Goal: Transaction & Acquisition: Purchase product/service

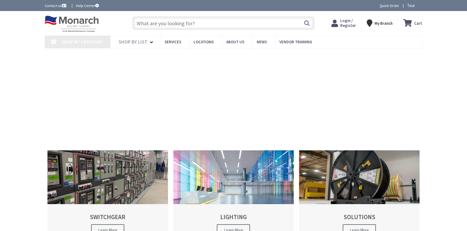
click at [217, 20] on input "text" at bounding box center [223, 22] width 182 height 13
type input "[STREET_ADDRESS]"
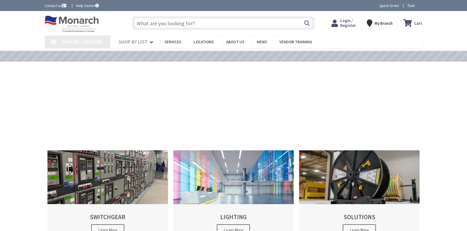
click at [334, 25] on icon at bounding box center [335, 23] width 9 height 10
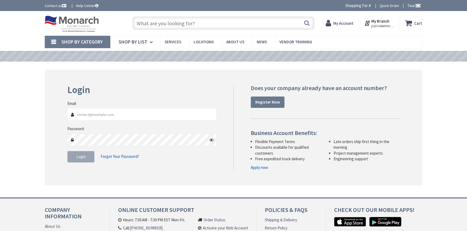
click at [241, 28] on input "text" at bounding box center [223, 22] width 182 height 13
type input "[EMAIL_ADDRESS][DOMAIN_NAME]"
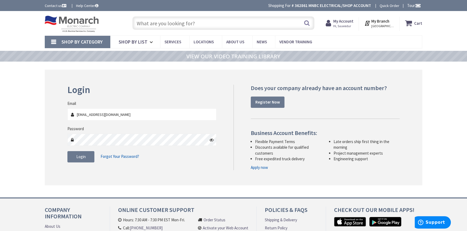
click at [74, 163] on fieldset "Email [EMAIL_ADDRESS][DOMAIN_NAME] Password Login Forgot Your Password?" at bounding box center [141, 134] width 149 height 67
click at [78, 157] on span "Login" at bounding box center [80, 156] width 9 height 5
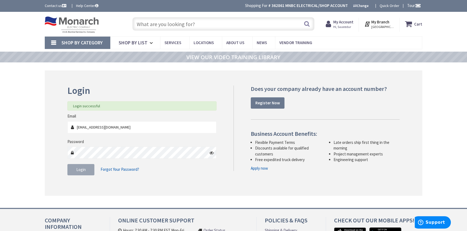
click at [206, 23] on input "text" at bounding box center [223, 23] width 182 height 13
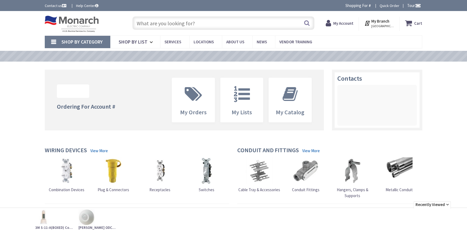
click at [207, 23] on input "text" at bounding box center [223, 22] width 182 height 13
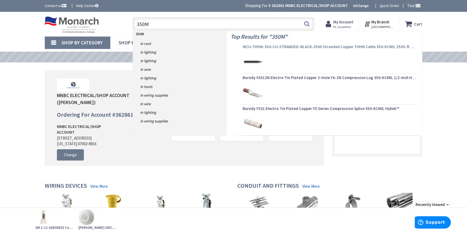
type input "350M"
click at [269, 46] on span "WCU-THHN-350-CU-STRANDED-BLACK-2500 Stranded Copper THHN Cable 350-KCMIL 2500-f…" at bounding box center [329, 46] width 174 height 5
